Goal: Transaction & Acquisition: Subscribe to service/newsletter

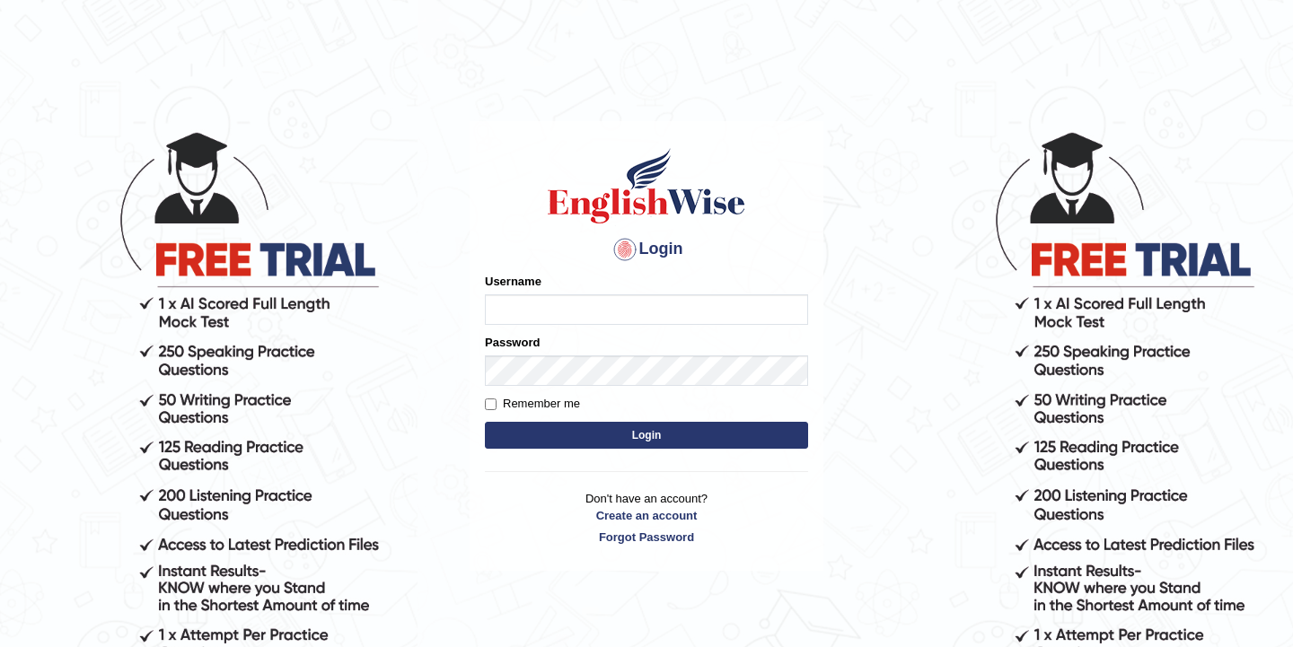
type input "[DATE]"
click at [561, 435] on button "Login" at bounding box center [646, 435] width 323 height 27
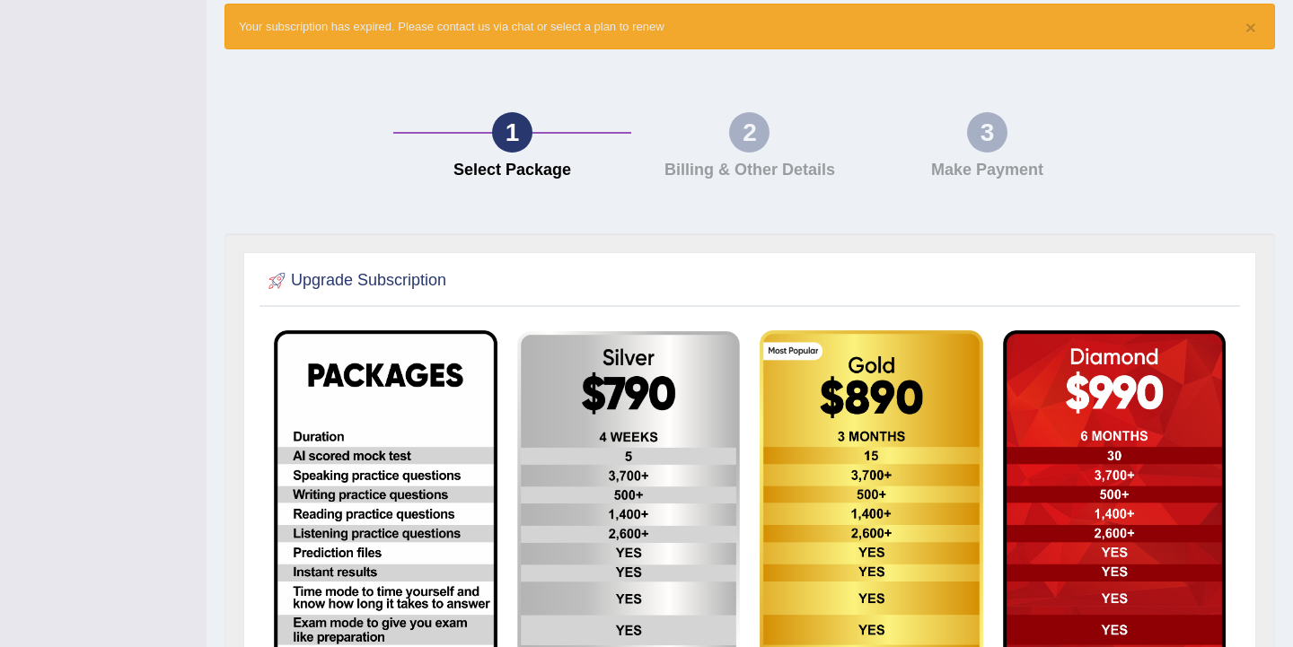
scroll to position [191, 0]
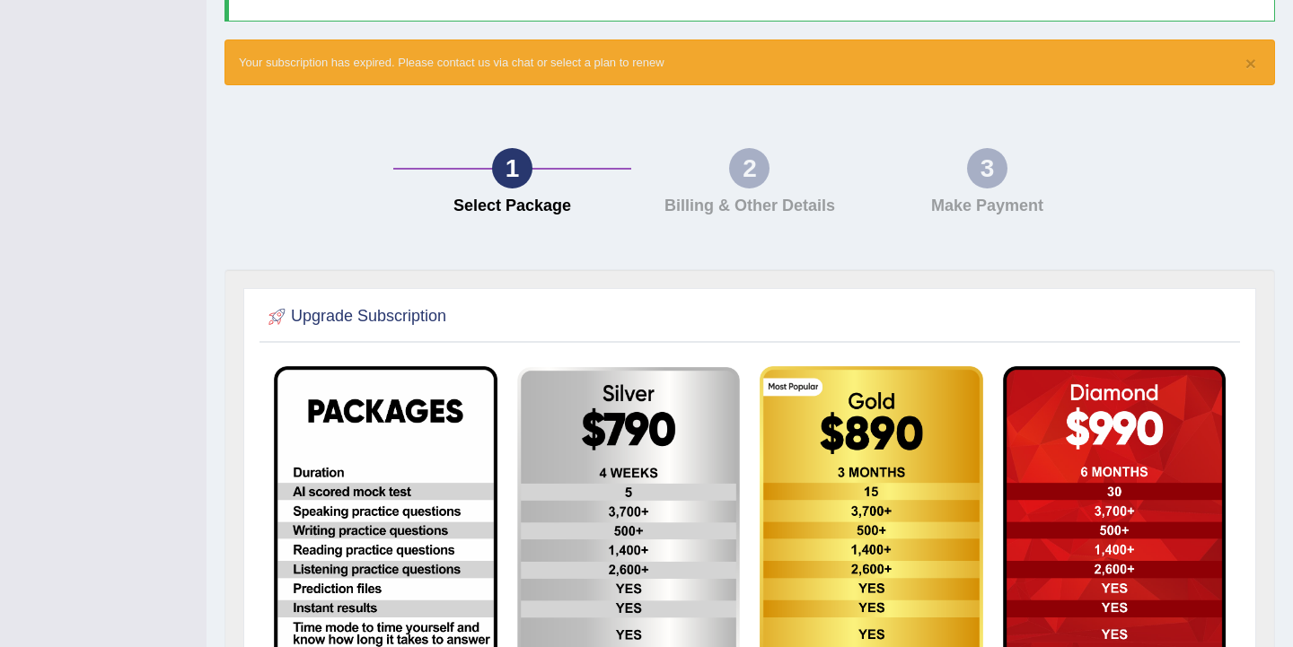
click at [633, 464] on img at bounding box center [629, 617] width 224 height 501
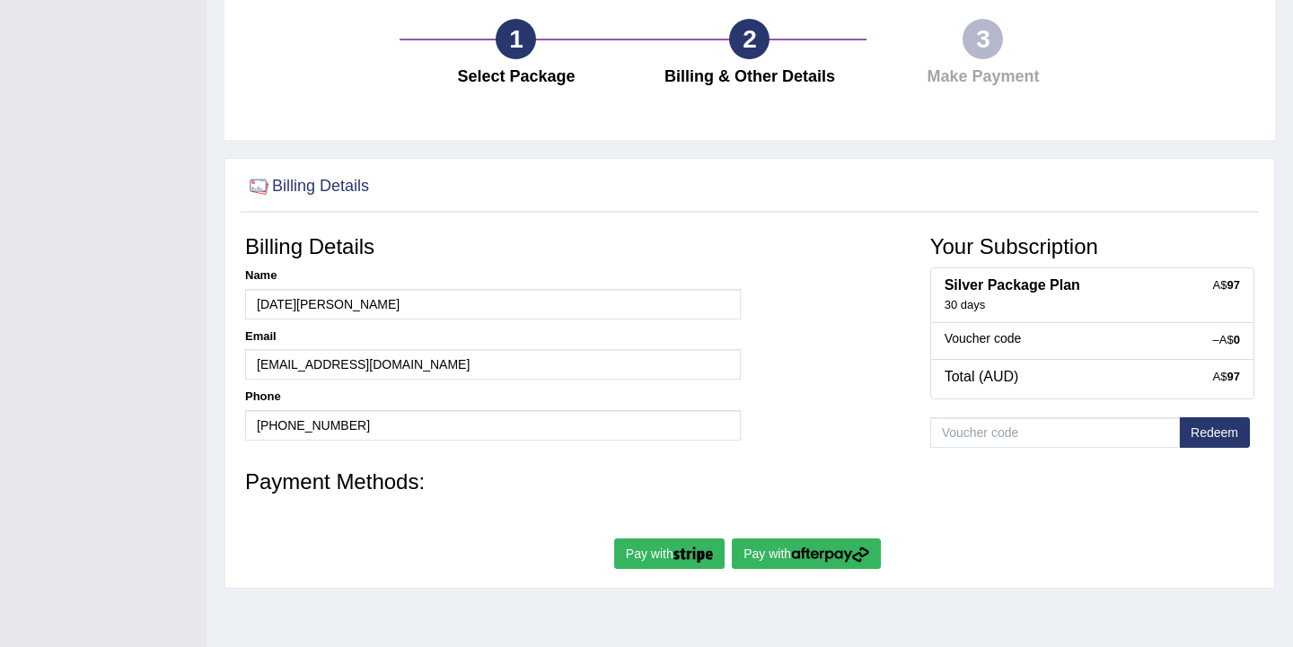
scroll to position [144, 0]
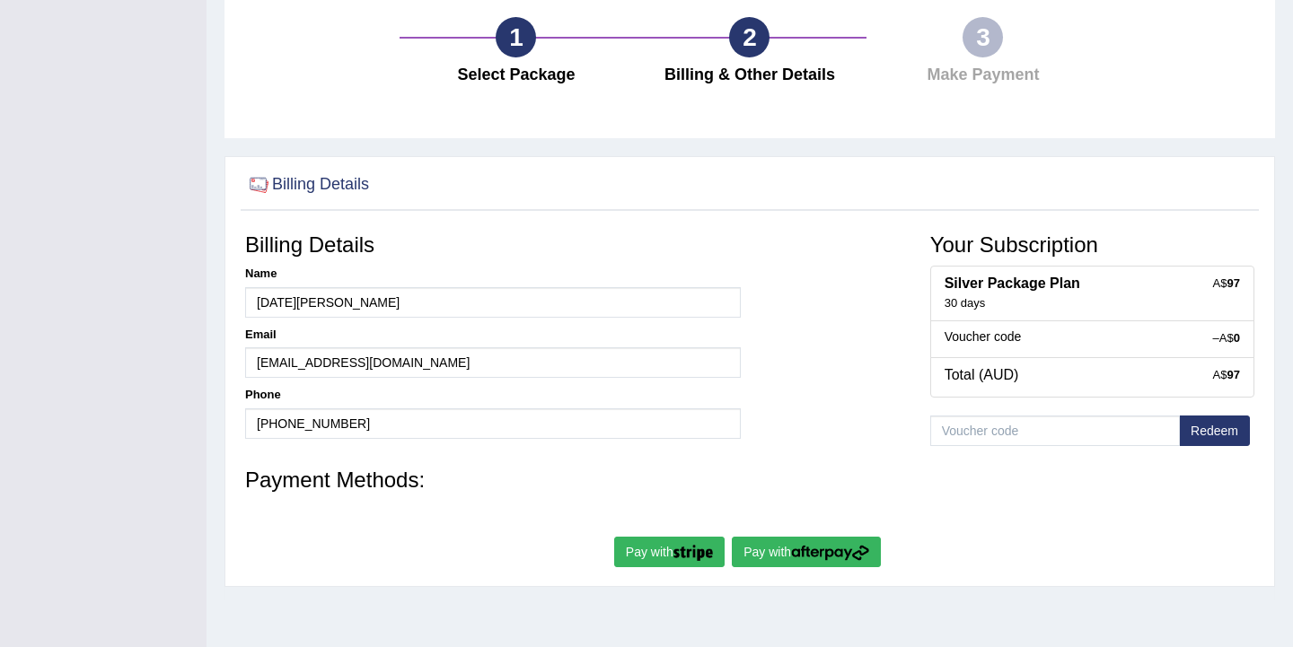
click at [787, 547] on button "Pay with" at bounding box center [806, 552] width 149 height 31
